Goal: Check status: Check status

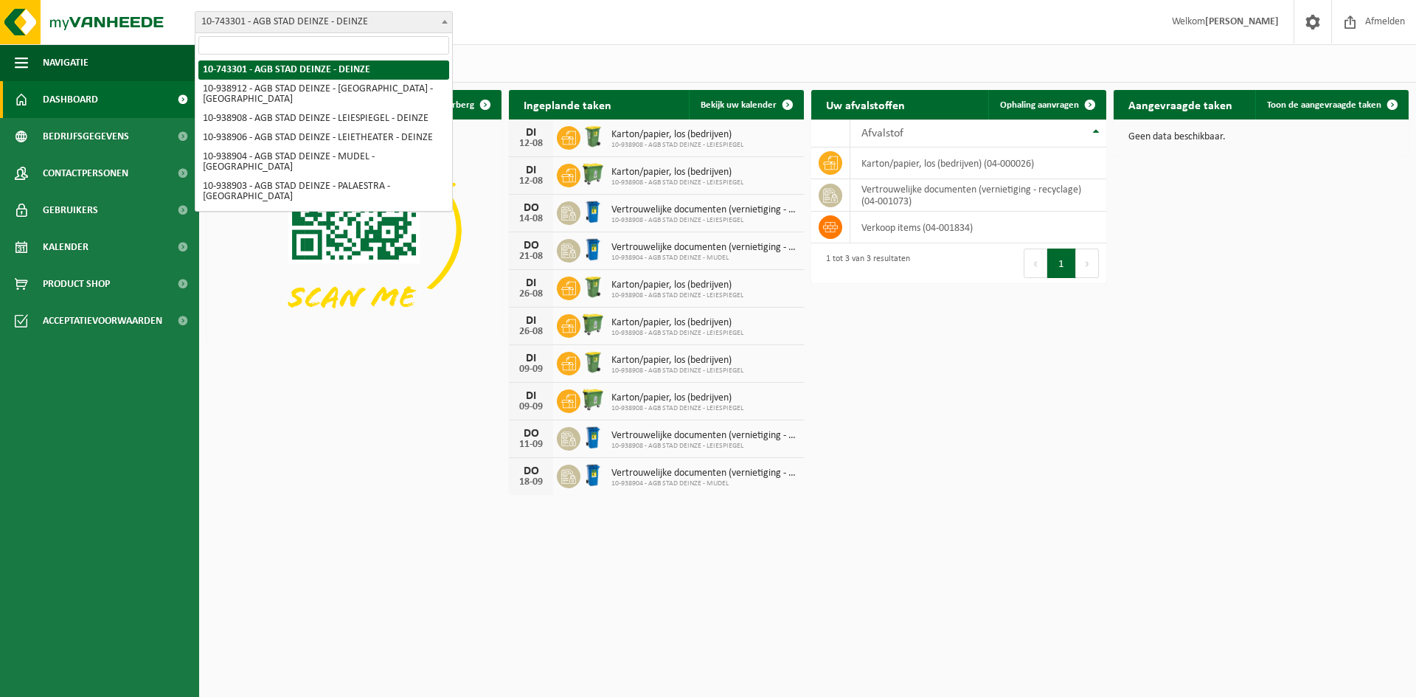
click at [303, 17] on span "10-743301 - AGB STAD DEINZE - DEINZE" at bounding box center [323, 22] width 257 height 21
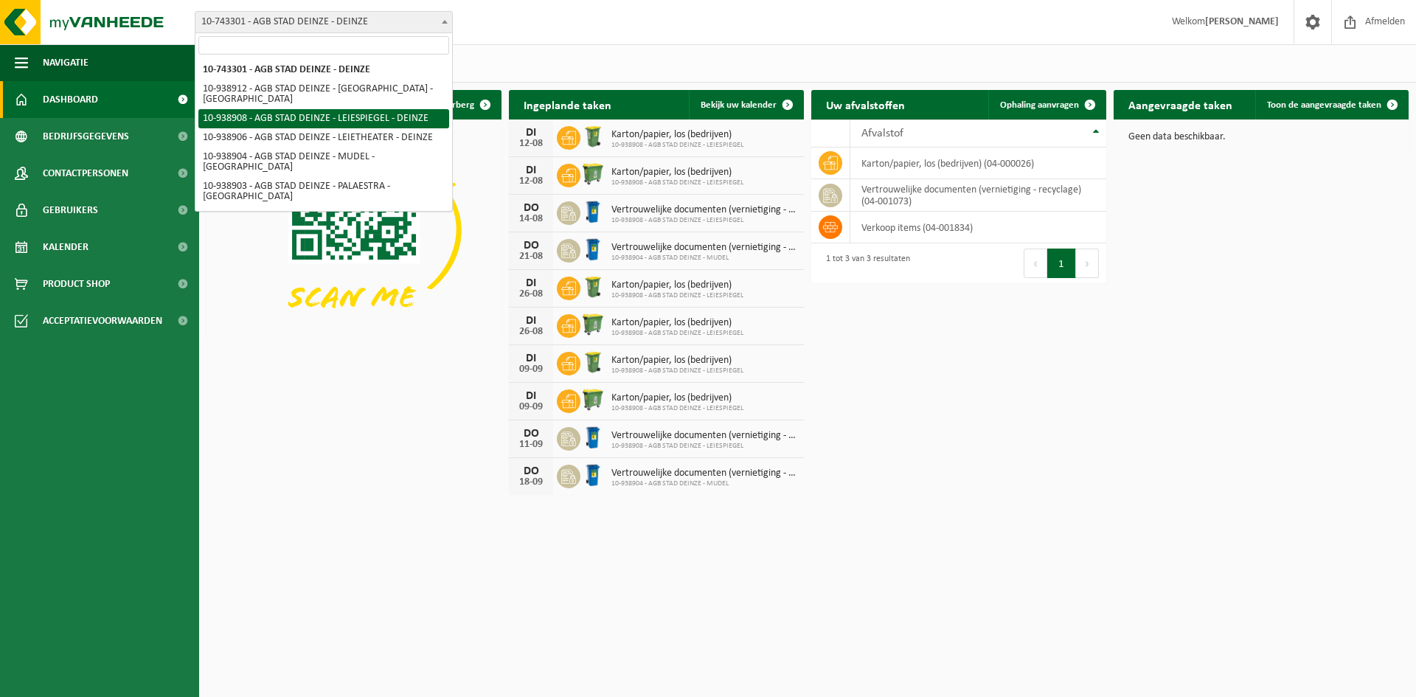
select select "138162"
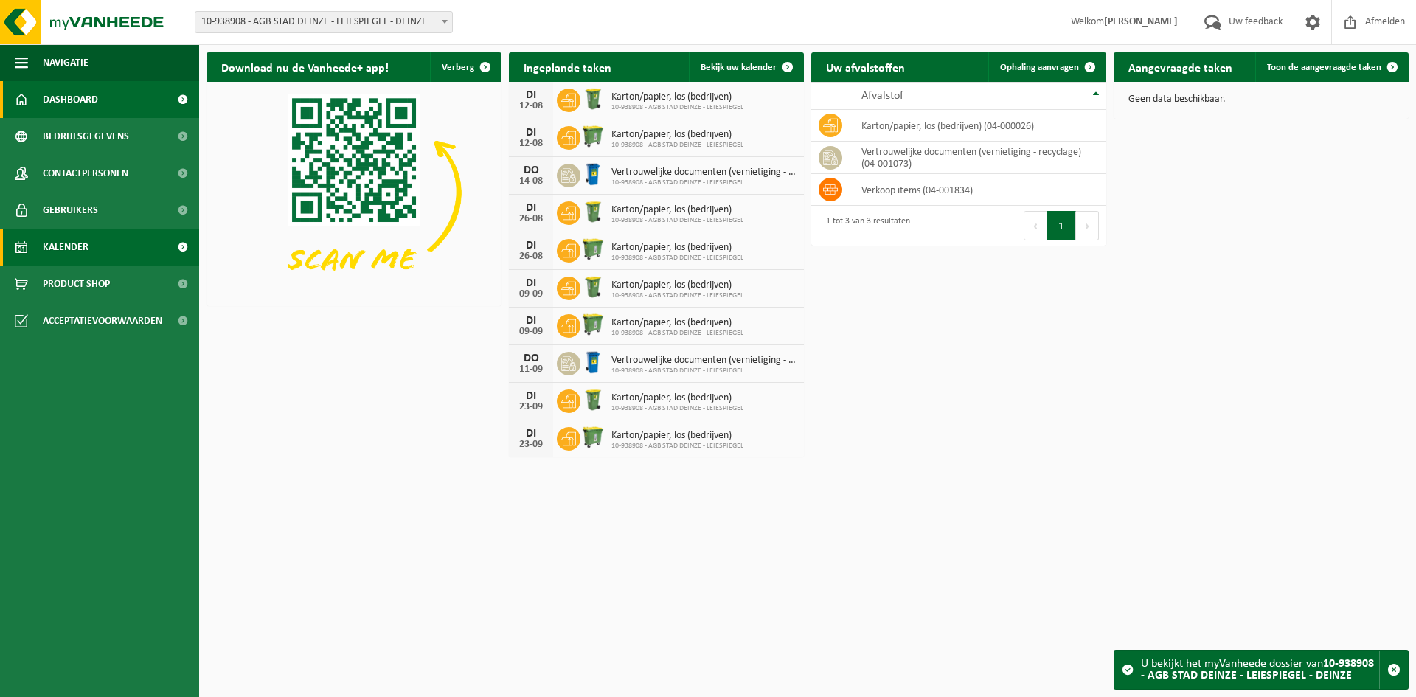
click at [103, 238] on link "Kalender" at bounding box center [99, 247] width 199 height 37
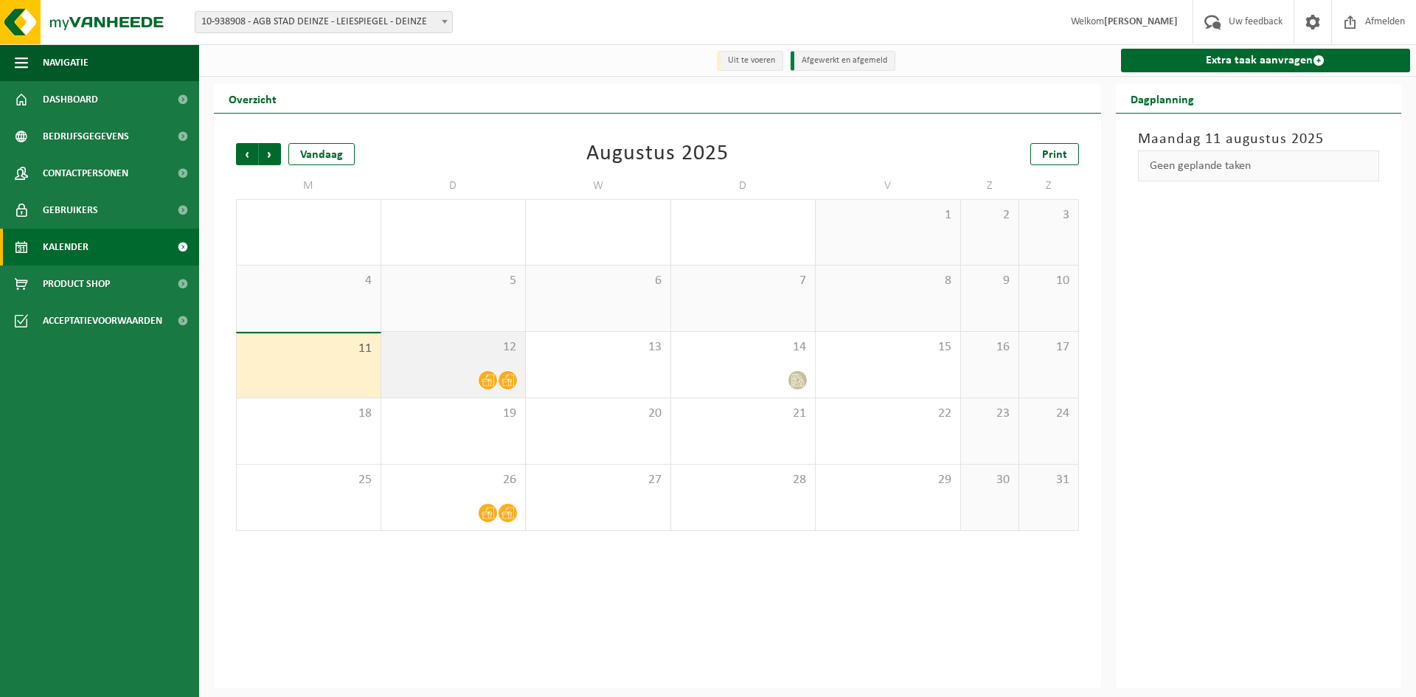
click at [513, 380] on icon at bounding box center [508, 380] width 13 height 13
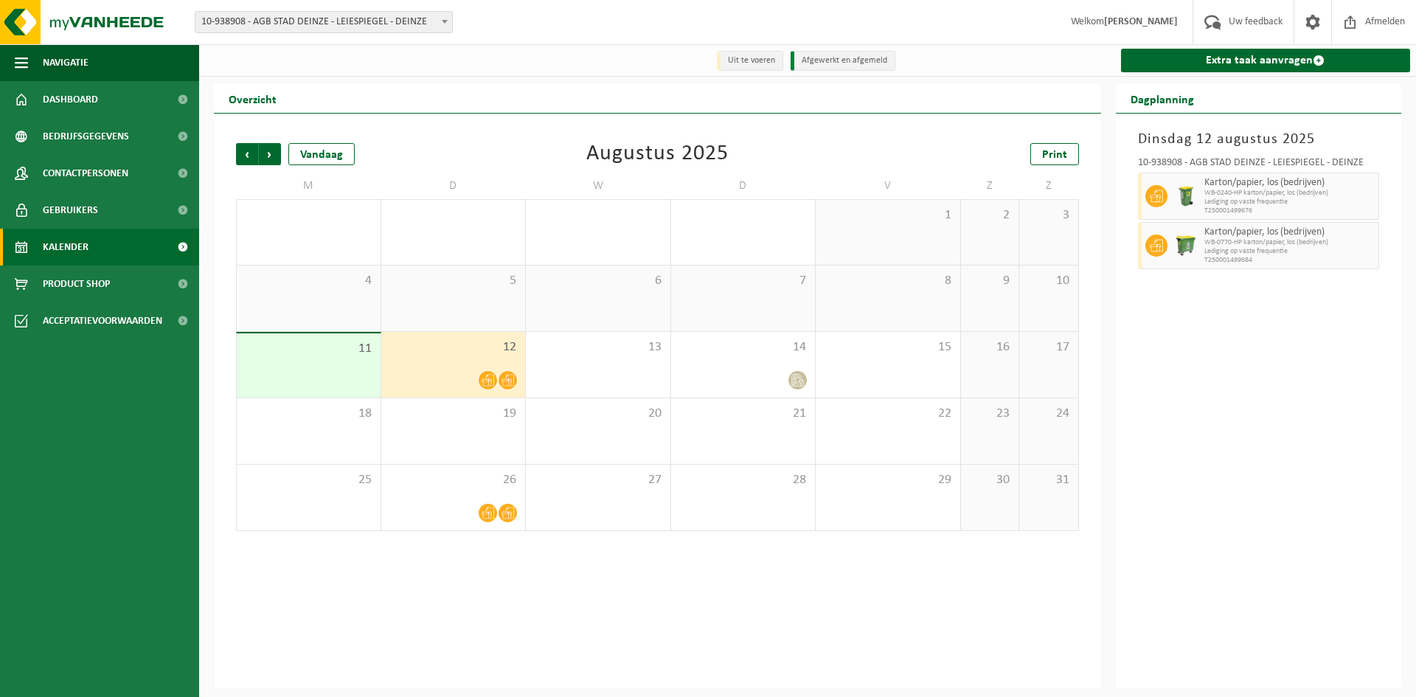
click at [482, 381] on icon at bounding box center [488, 381] width 13 height 12
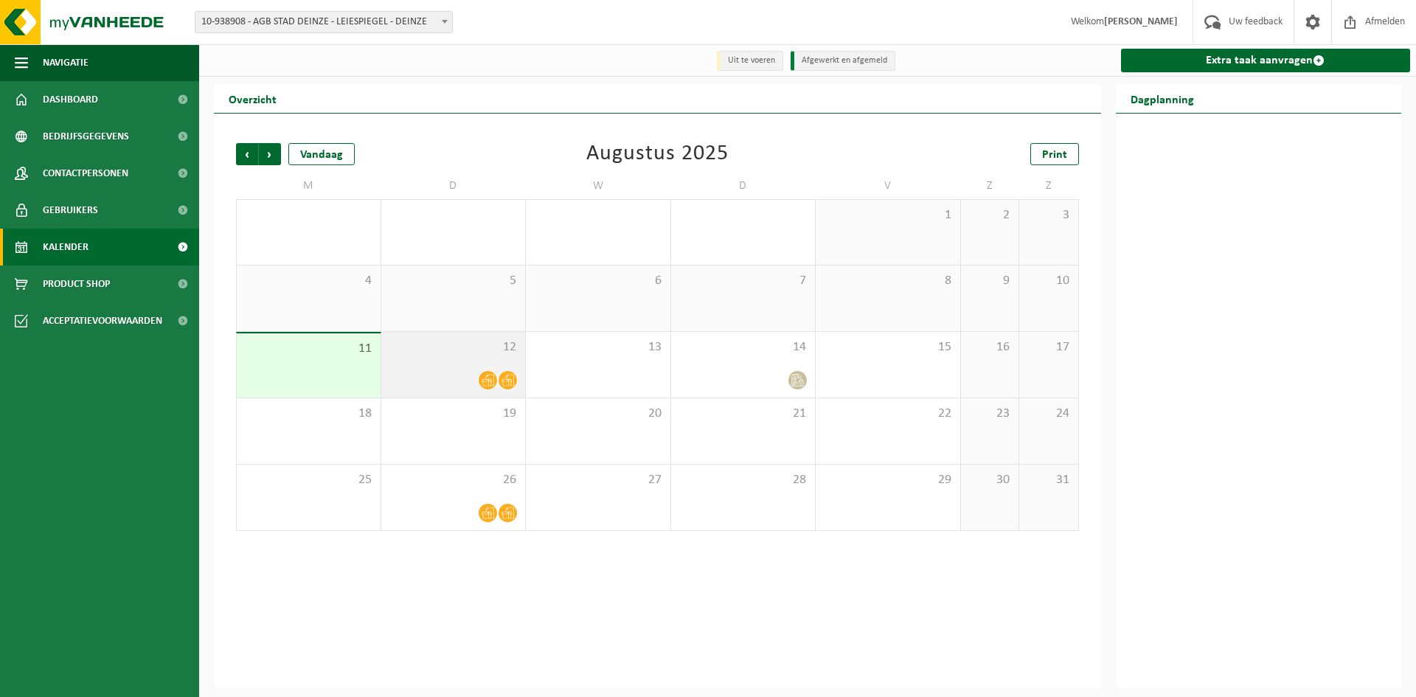
click at [482, 381] on icon at bounding box center [488, 381] width 13 height 12
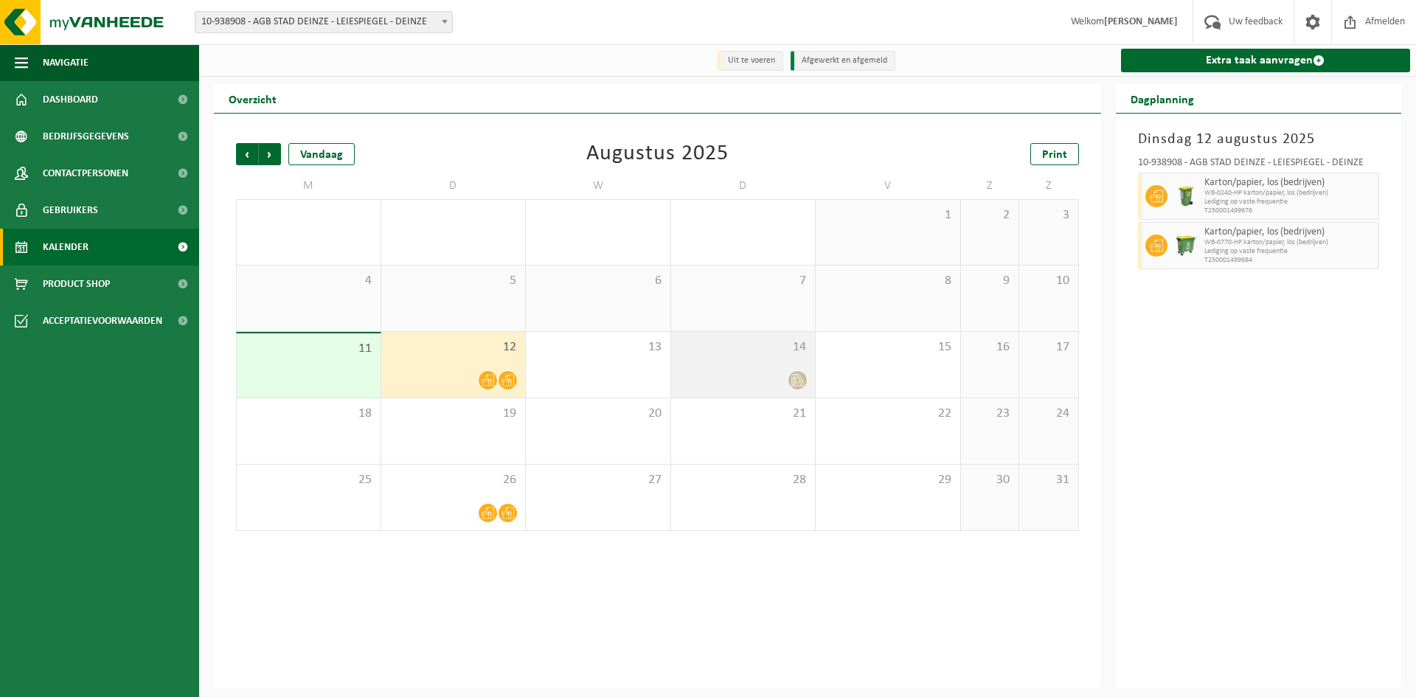
click at [799, 383] on icon at bounding box center [798, 380] width 13 height 13
